Goal: Information Seeking & Learning: Stay updated

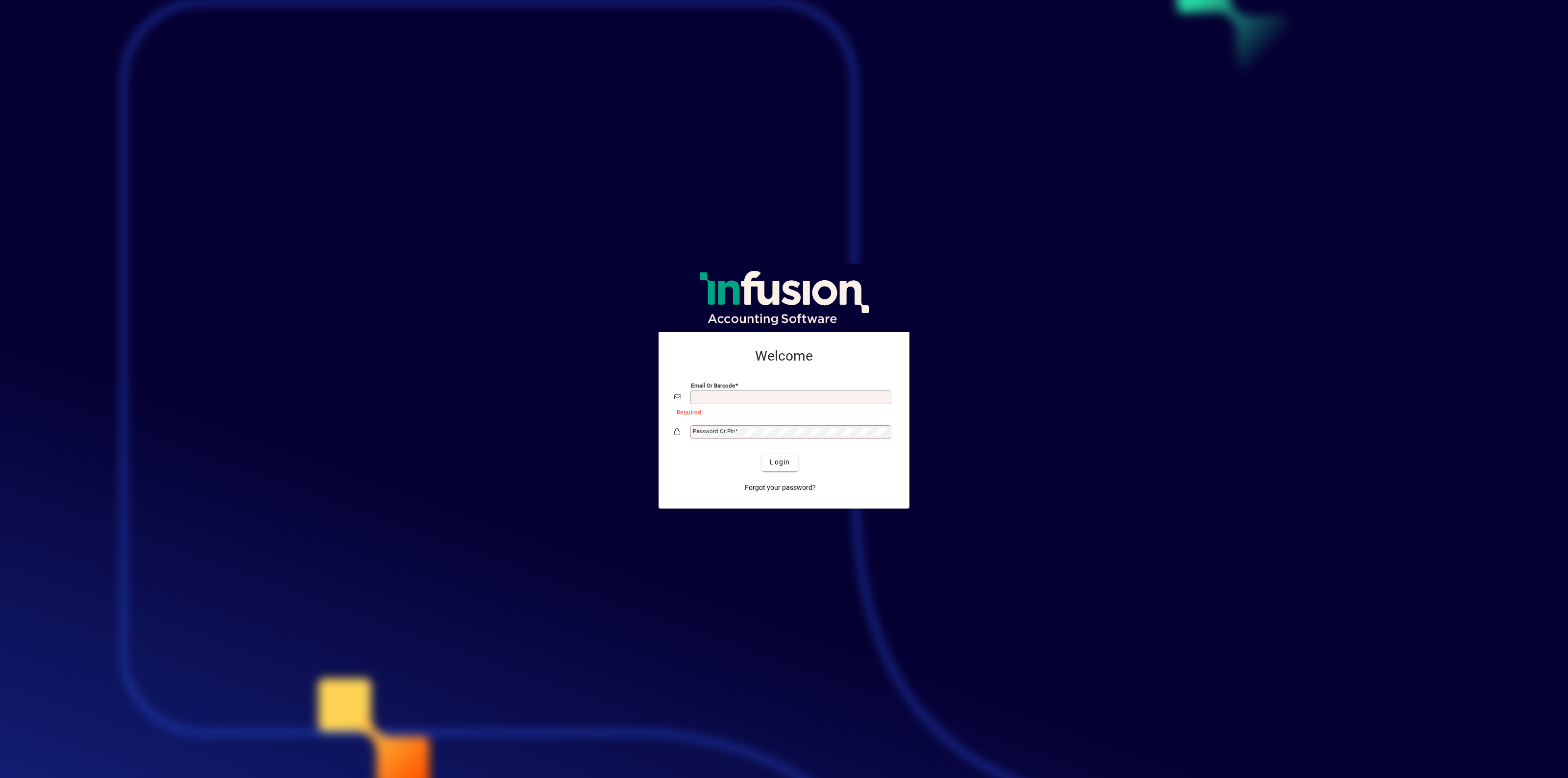
click at [0, 0] on com-1password-button at bounding box center [0, 0] width 0 height 0
click at [752, 393] on input "Email or Barcode" at bounding box center [792, 397] width 198 height 8
type input "**********"
click at [783, 463] on span "Login" at bounding box center [779, 462] width 20 height 11
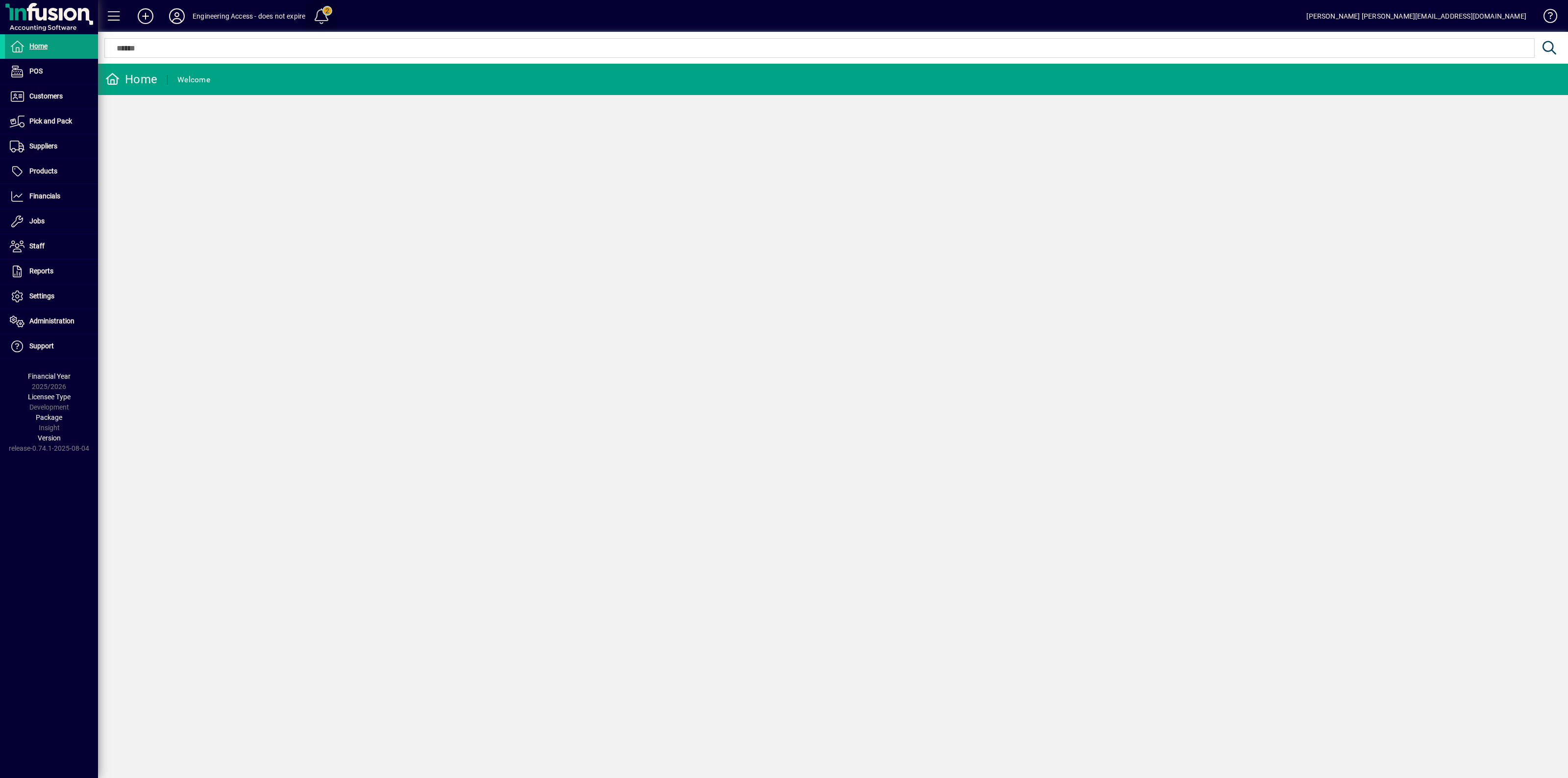
click at [325, 16] on span at bounding box center [322, 17] width 23 height 23
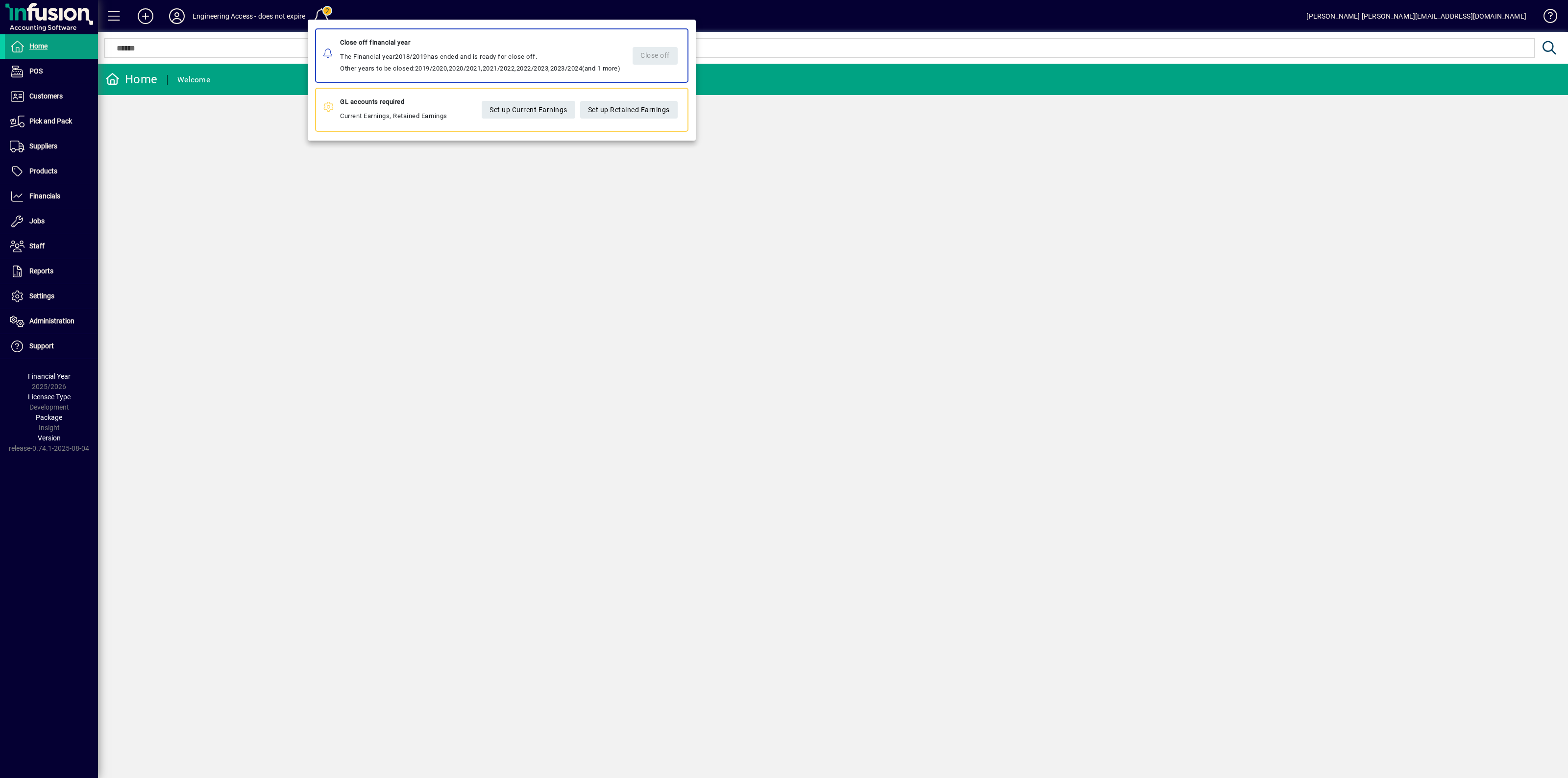
click at [282, 27] on div at bounding box center [784, 389] width 1568 height 778
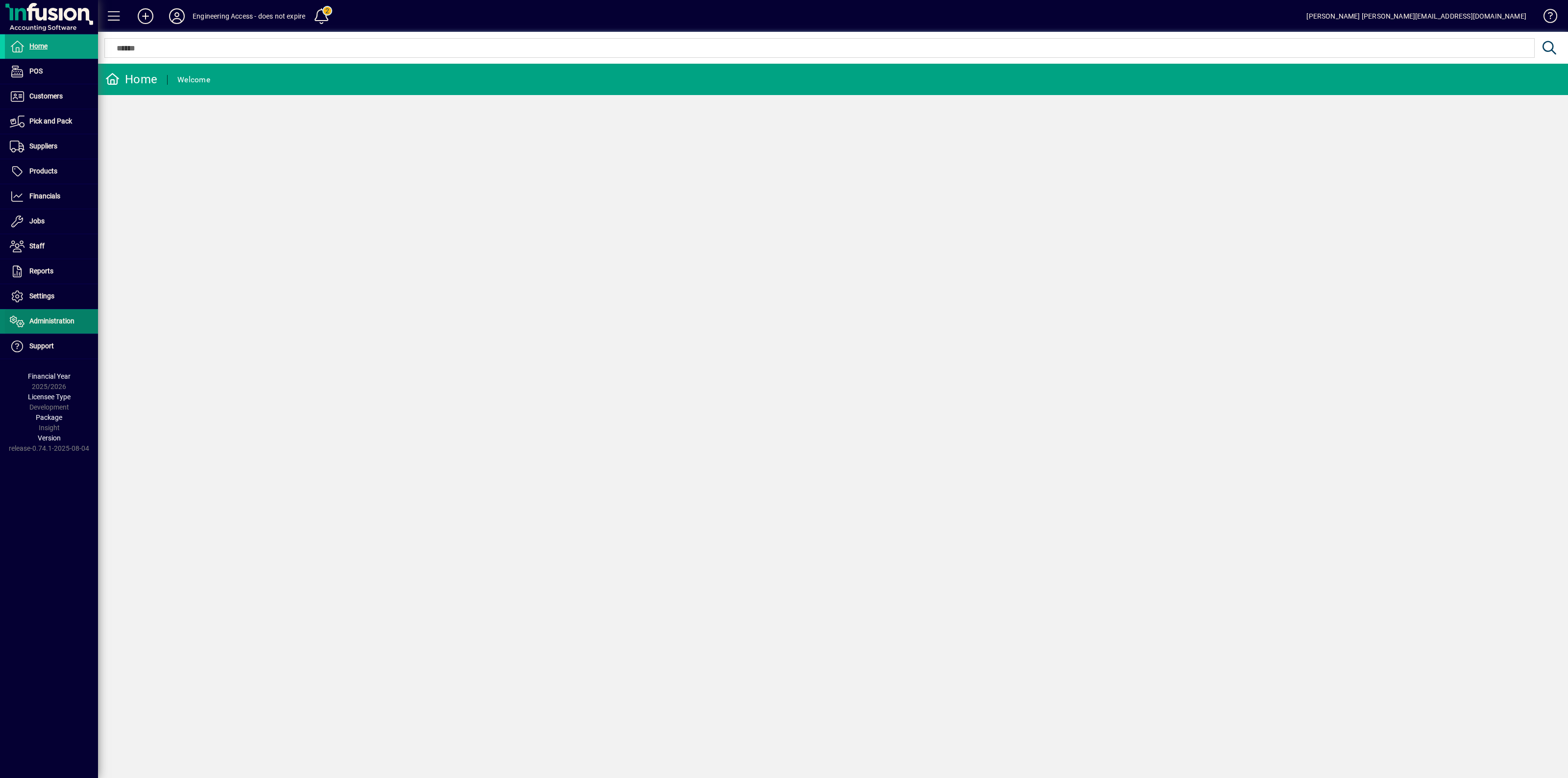
click at [50, 327] on span "Administration" at bounding box center [39, 322] width 69 height 12
click at [37, 339] on span "Licensees" at bounding box center [27, 342] width 36 height 8
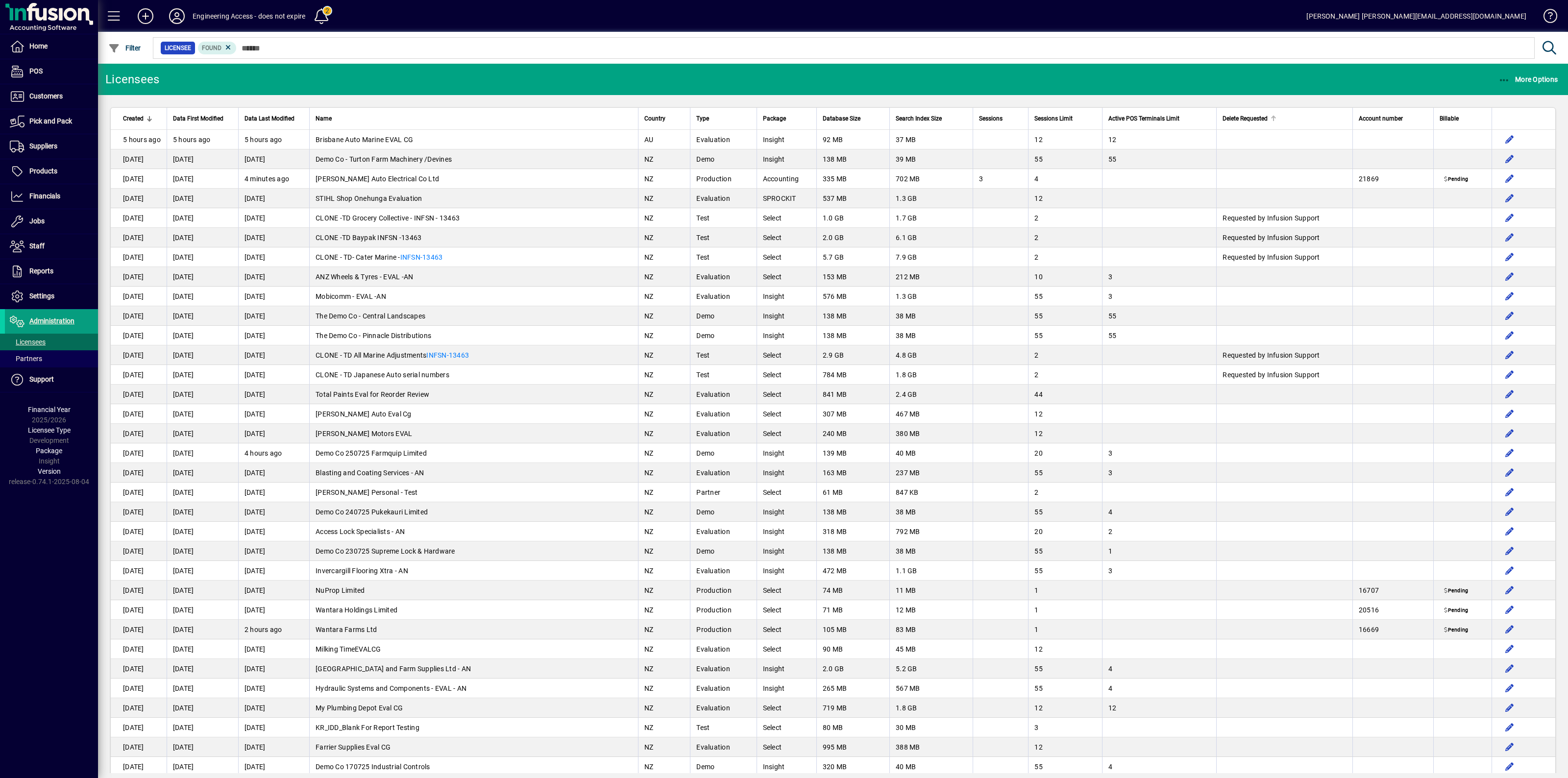
click at [1247, 119] on span "Delete Requested" at bounding box center [1245, 118] width 45 height 11
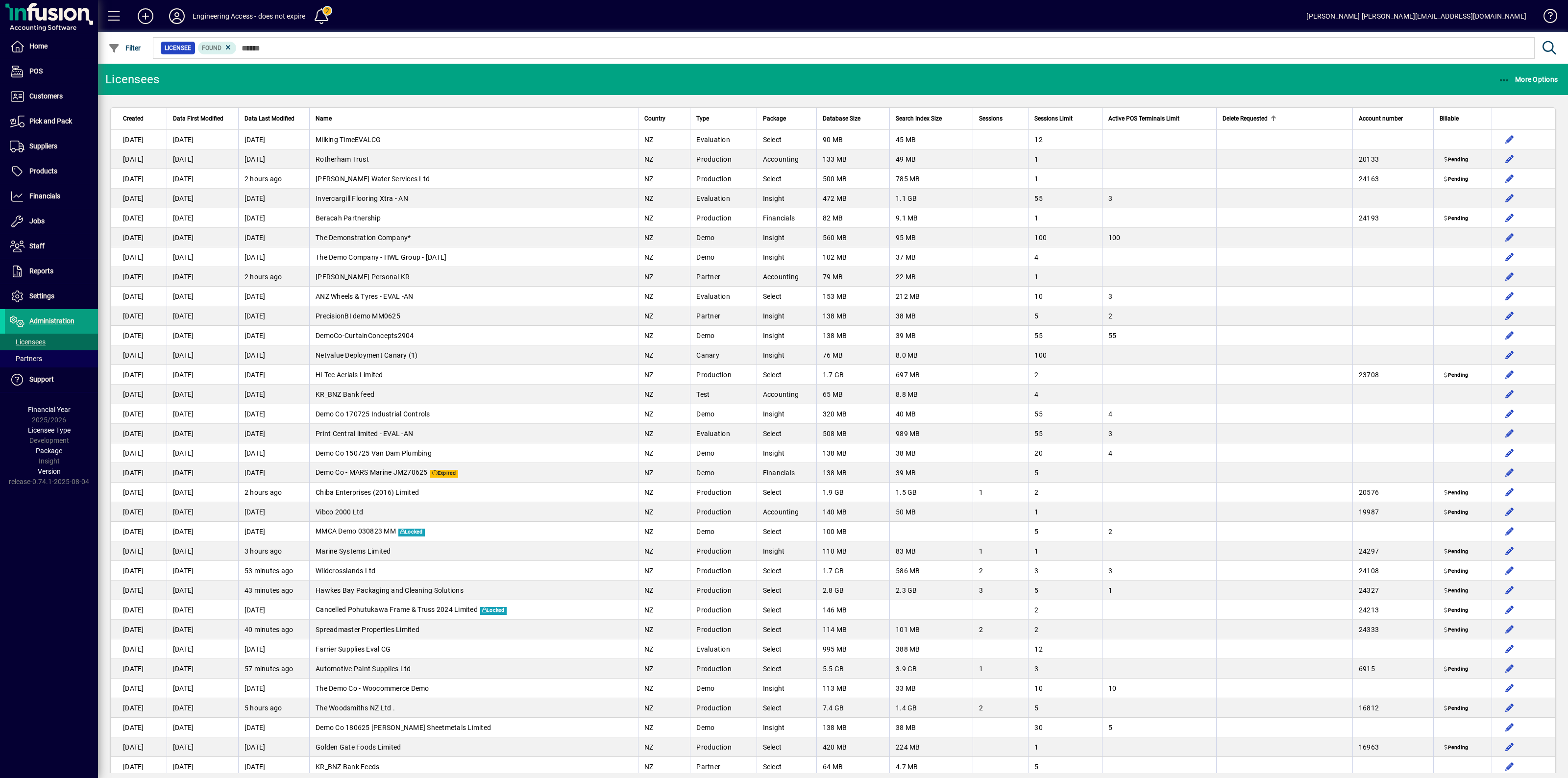
click at [1247, 119] on span "Delete Requested" at bounding box center [1245, 118] width 45 height 11
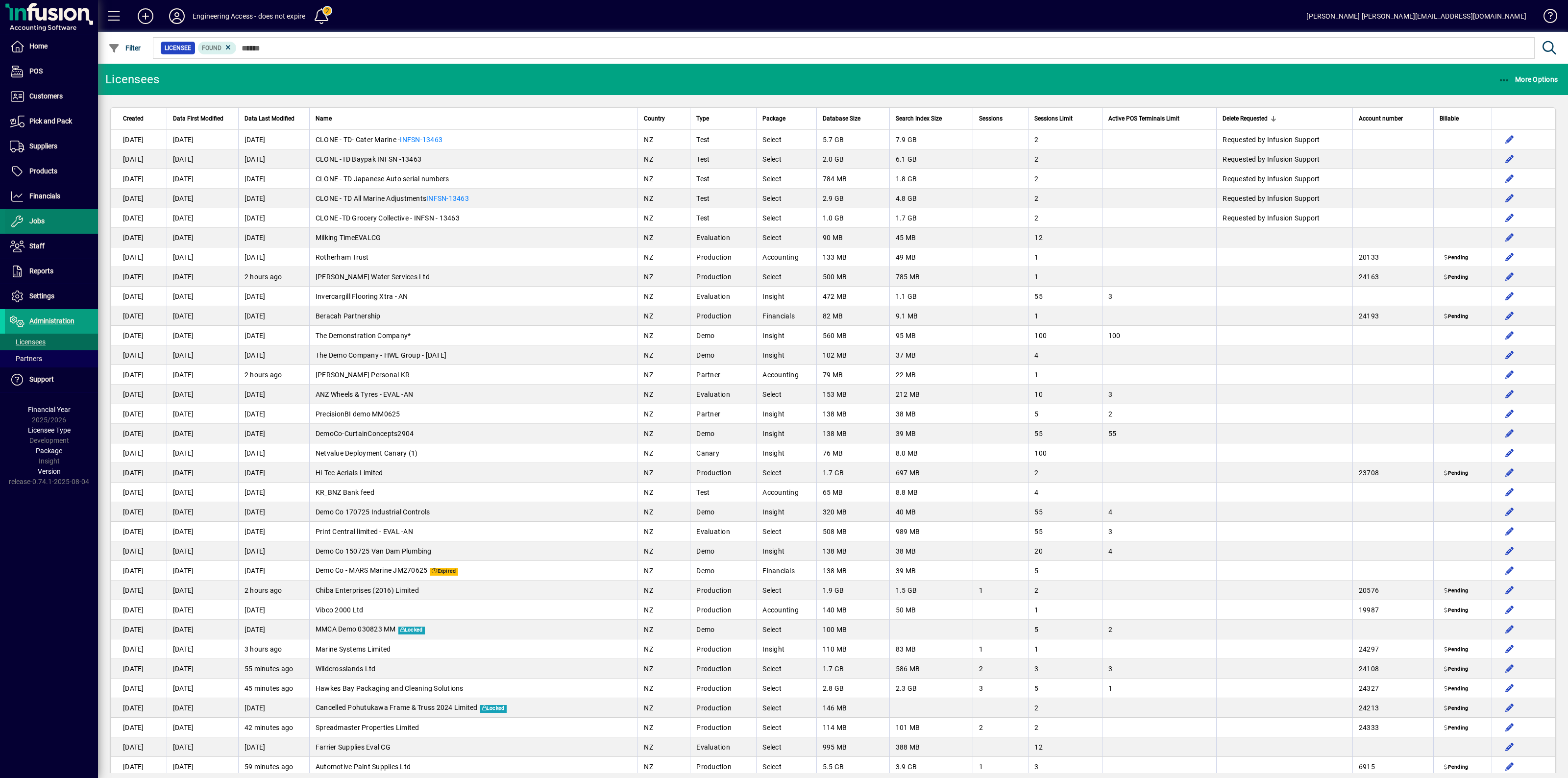
click at [44, 226] on span "Jobs" at bounding box center [24, 221] width 40 height 12
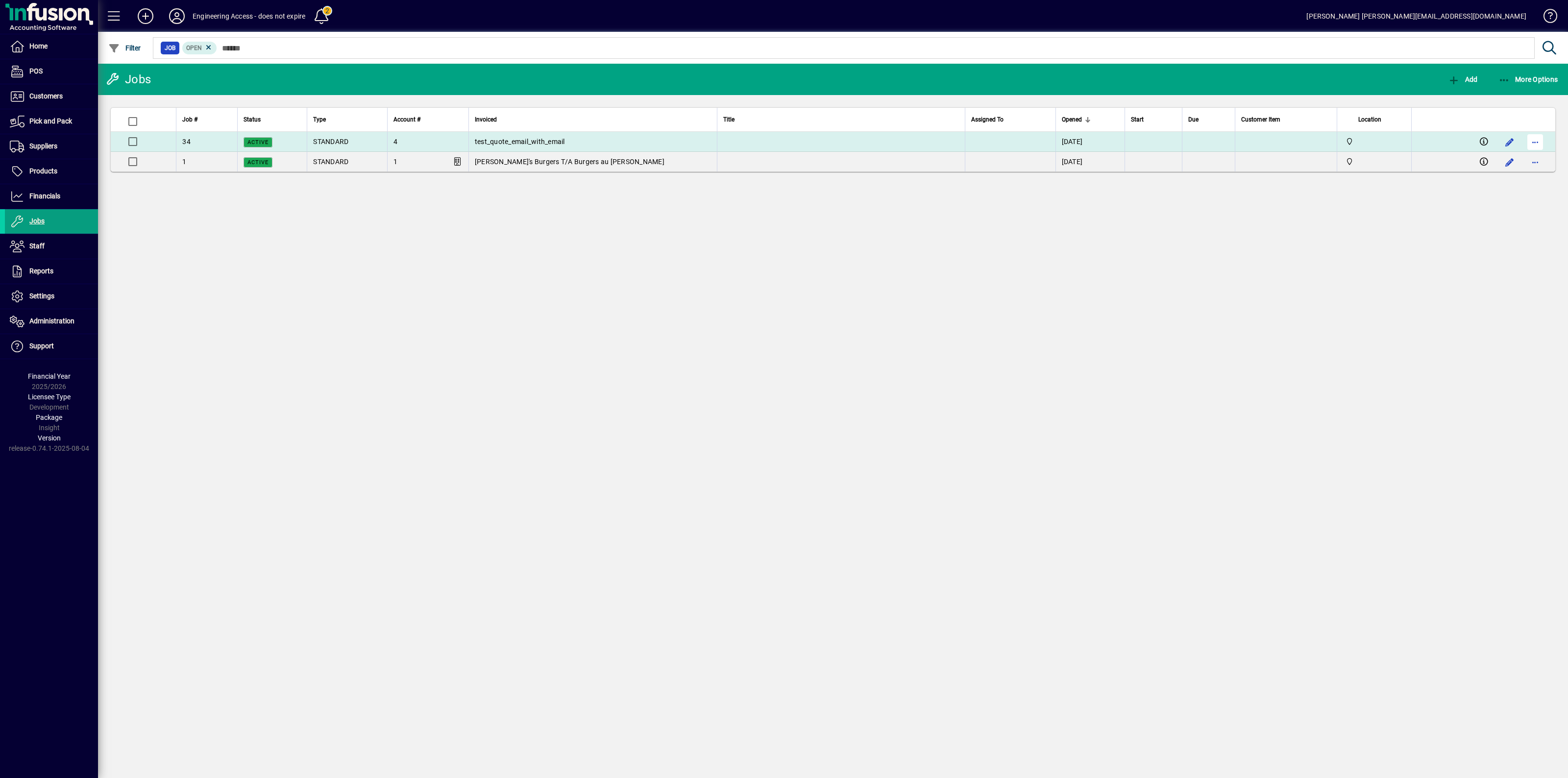
click at [1534, 140] on span "button" at bounding box center [1535, 142] width 23 height 23
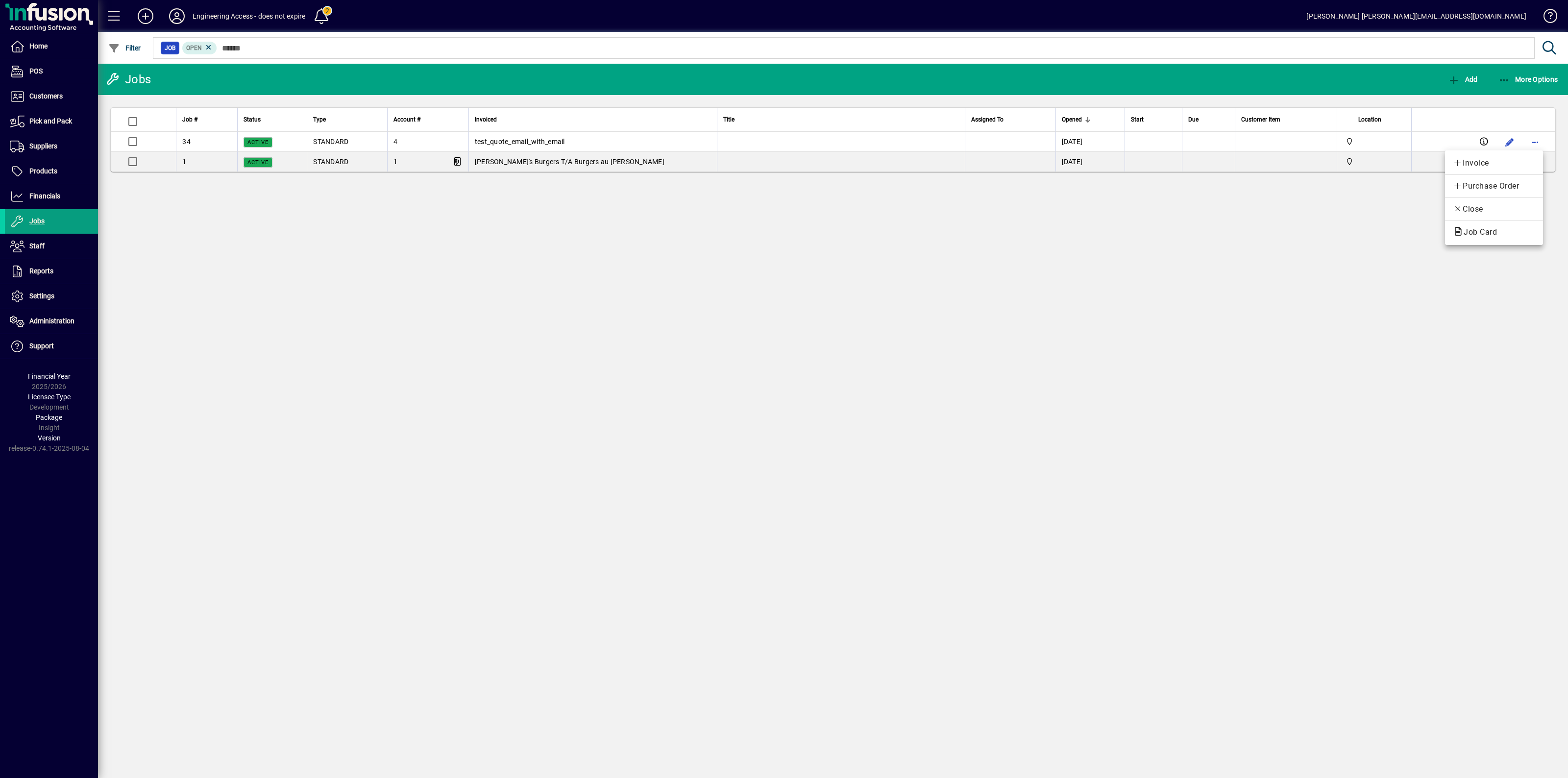
click at [396, 203] on div at bounding box center [784, 389] width 1568 height 778
click at [34, 174] on span "Products" at bounding box center [43, 171] width 28 height 8
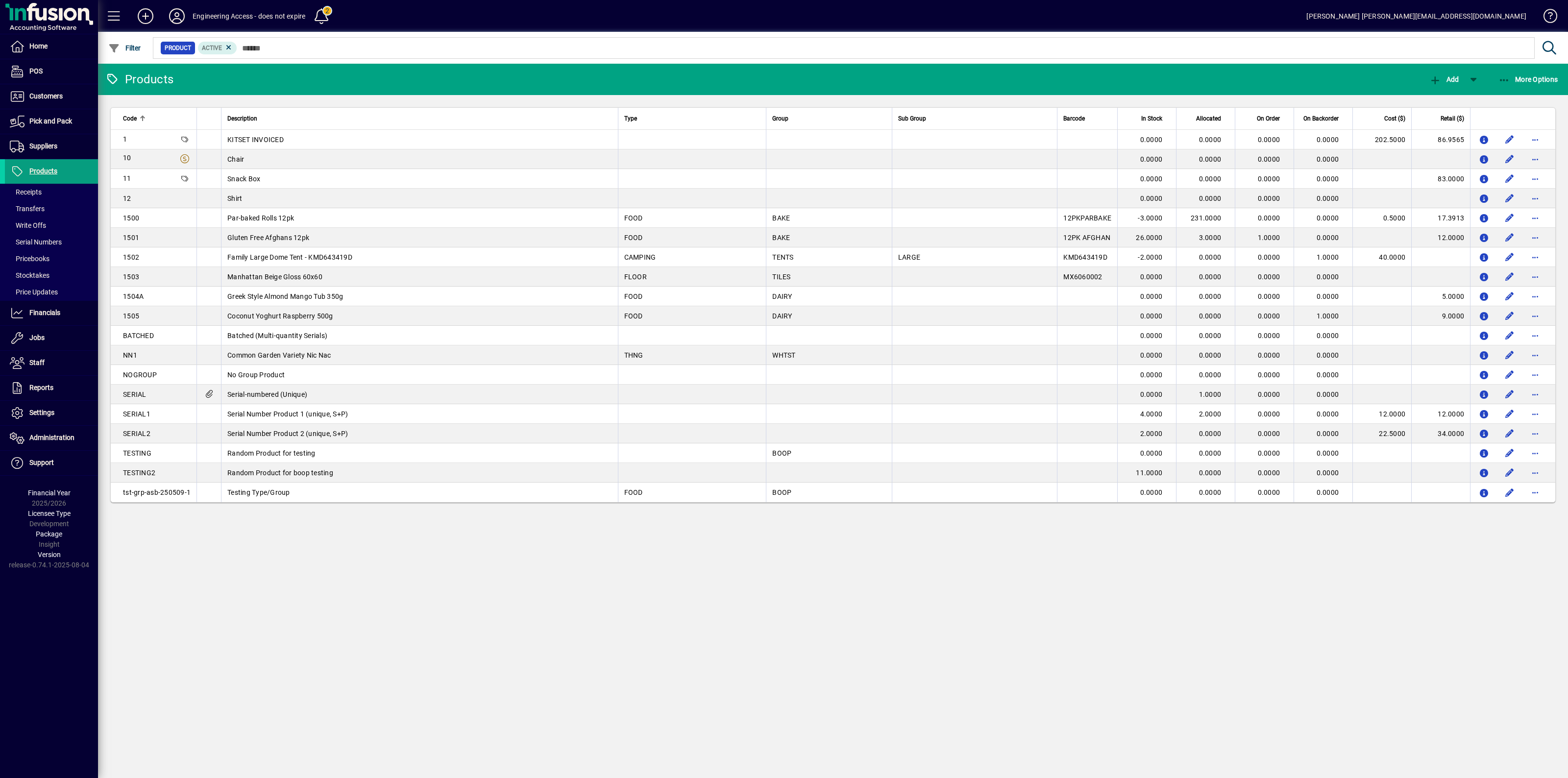
drag, startPoint x: 8, startPoint y: 564, endPoint x: 91, endPoint y: 569, distance: 83.2
click at [91, 569] on div "Version release-0.74.1-2025-08-04" at bounding box center [49, 560] width 98 height 20
copy div "release-0.74.1-2025-08-04"
click at [205, 560] on div "Products Add More Options Code Description Type Group Sub Group Barcode In Stoc…" at bounding box center [832, 420] width 1470 height 715
click at [45, 461] on span "Support" at bounding box center [41, 462] width 24 height 8
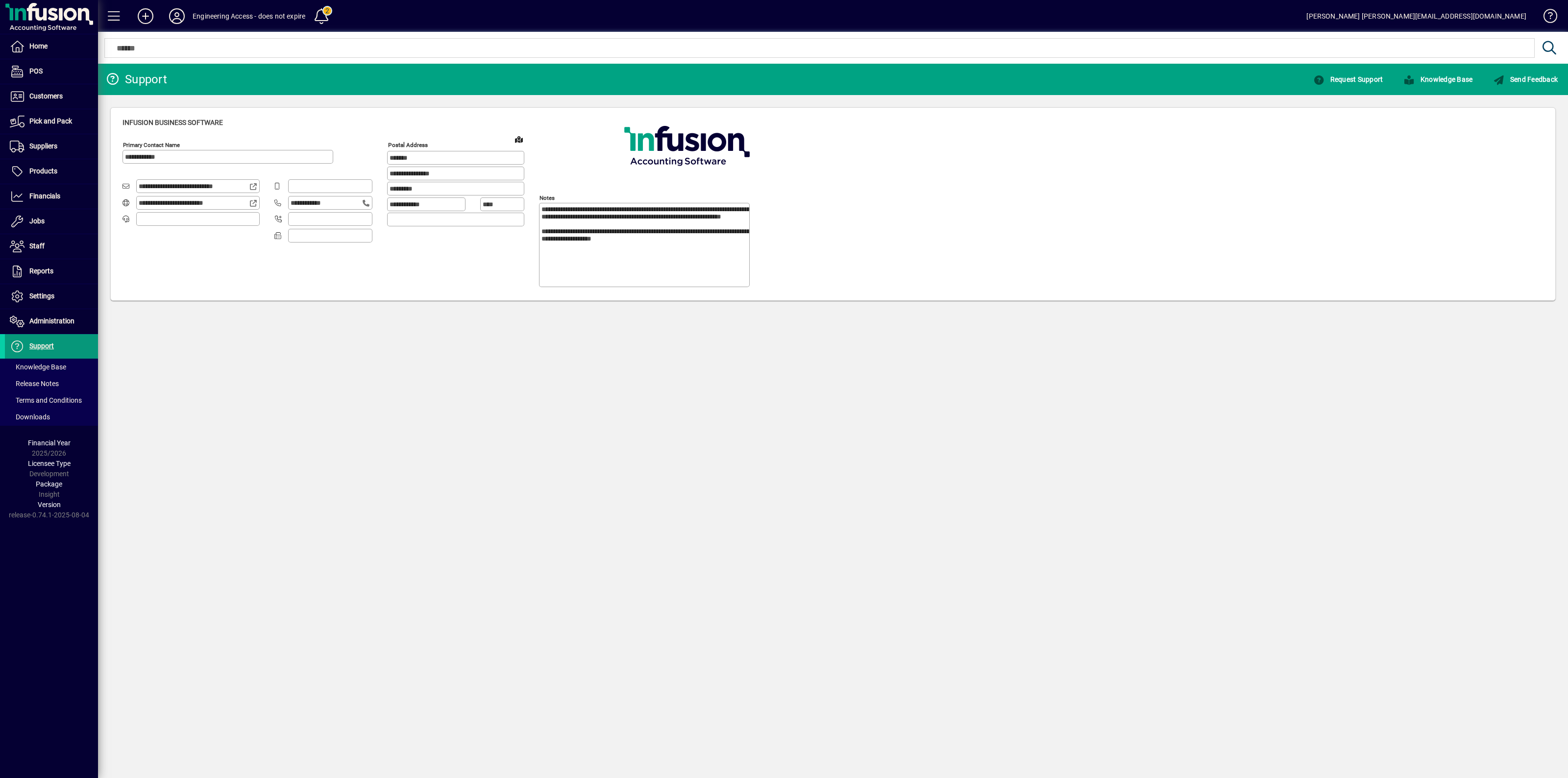
type input "**********"
click at [46, 380] on span "Release Notes" at bounding box center [34, 383] width 49 height 8
